Goal: Transaction & Acquisition: Obtain resource

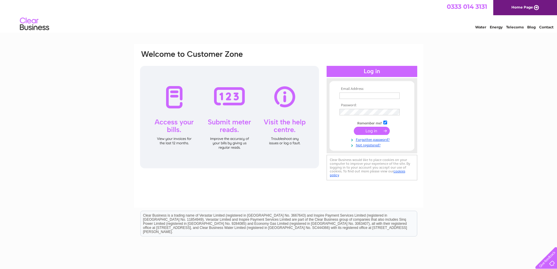
type input "accounts@orkneybuilders.com"
click at [375, 130] on input "submit" at bounding box center [372, 131] width 36 height 8
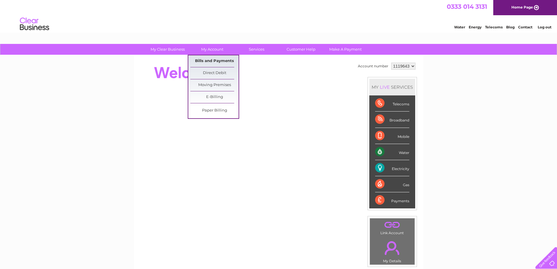
click at [207, 60] on link "Bills and Payments" at bounding box center [214, 61] width 48 height 12
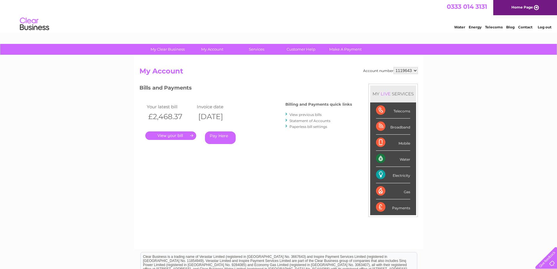
click at [161, 136] on link "." at bounding box center [170, 135] width 51 height 8
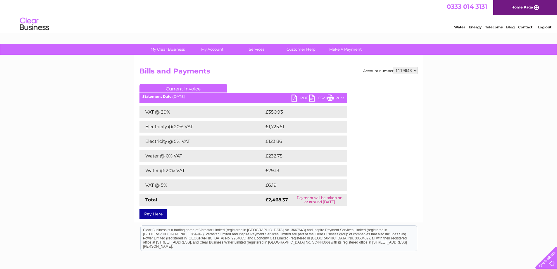
click at [295, 97] on link "PDF" at bounding box center [300, 98] width 18 height 8
click at [543, 29] on link "Log out" at bounding box center [544, 27] width 14 height 4
